Goal: Transaction & Acquisition: Subscribe to service/newsletter

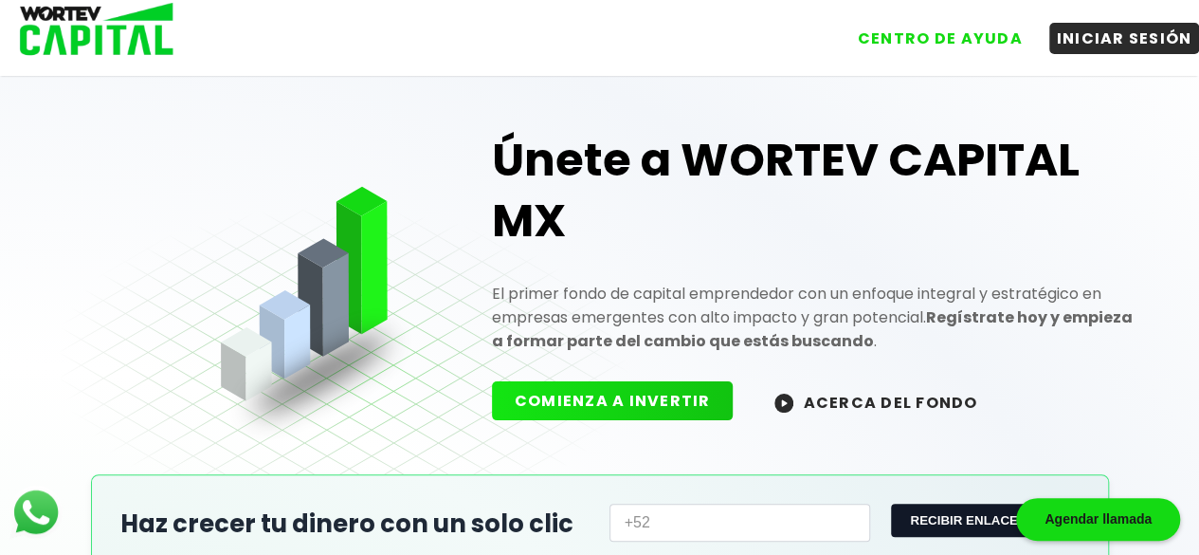
click at [628, 382] on button "COMIENZA A INVERTIR" at bounding box center [613, 400] width 242 height 39
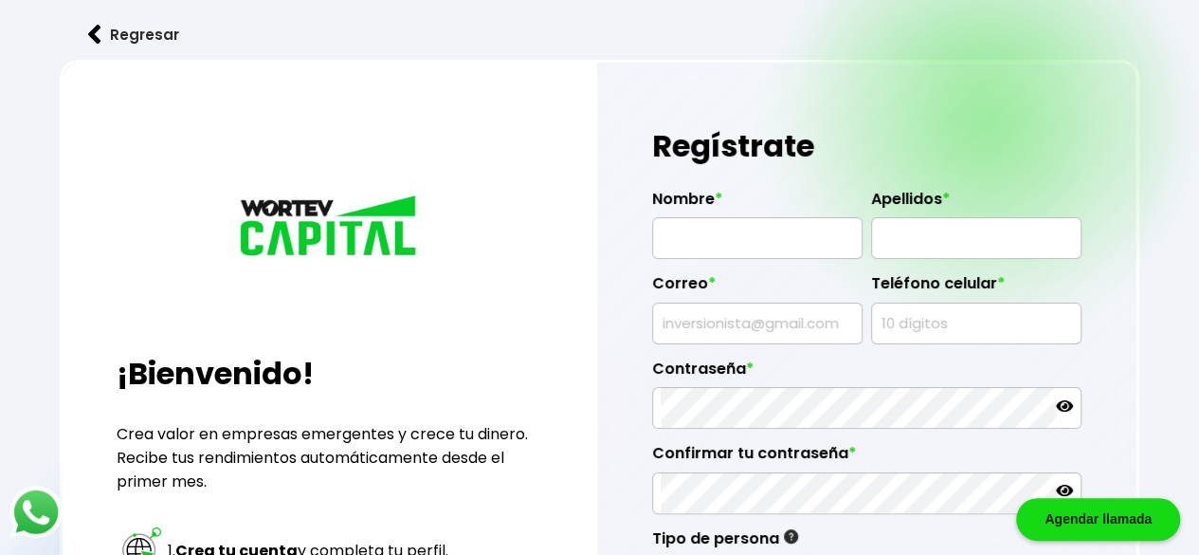
click at [116, 29] on button "Regresar" at bounding box center [134, 34] width 148 height 50
